Goal: Task Accomplishment & Management: Use online tool/utility

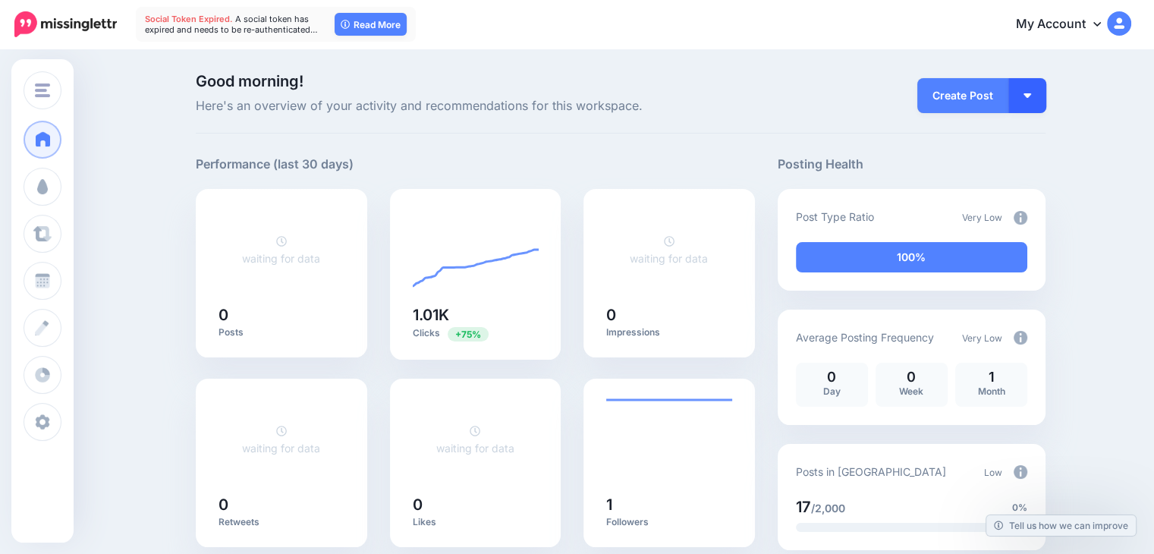
click at [1033, 92] on button "button" at bounding box center [1027, 95] width 38 height 35
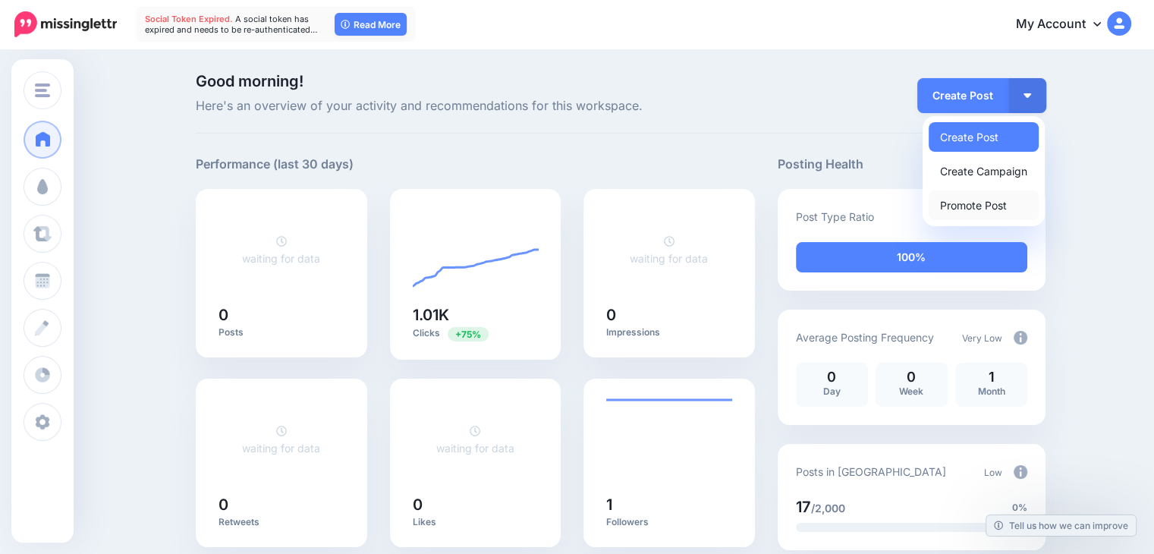
click at [1011, 192] on link "Promote Post" at bounding box center [984, 205] width 110 height 30
